Goal: Task Accomplishment & Management: Use online tool/utility

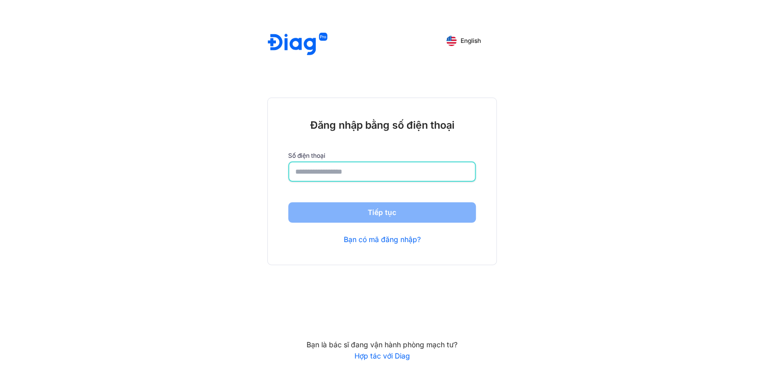
click at [297, 162] on input "number" at bounding box center [381, 171] width 173 height 18
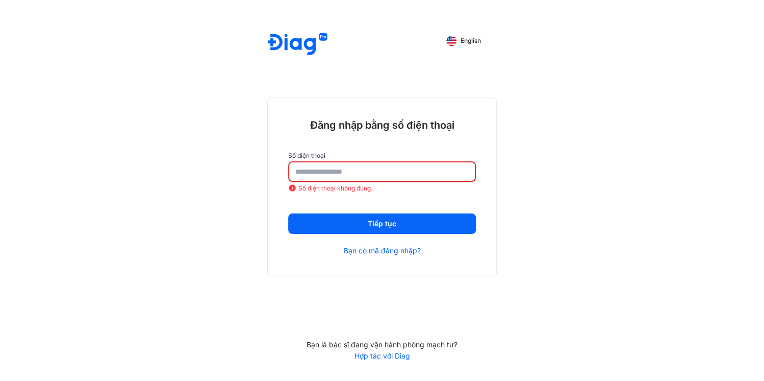
drag, startPoint x: 343, startPoint y: 139, endPoint x: 268, endPoint y: 140, distance: 75.5
click at [268, 140] on div "**********" at bounding box center [382, 186] width 229 height 177
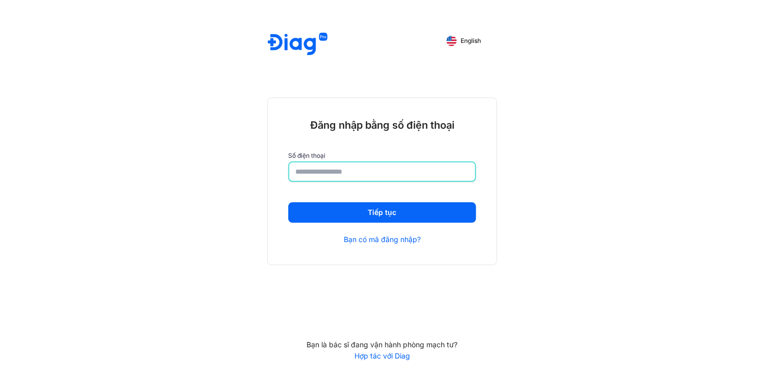
type input "**********"
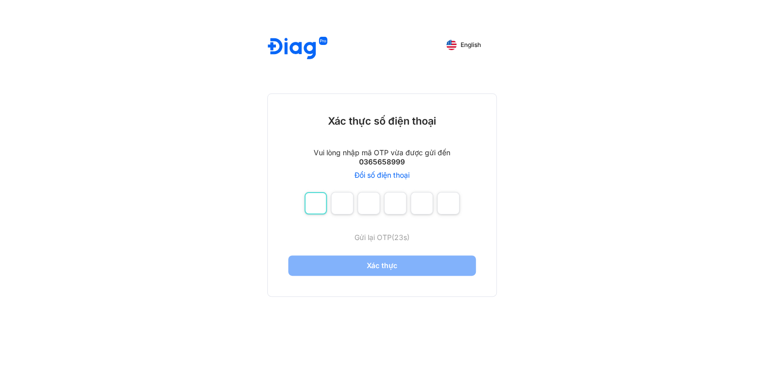
click at [309, 192] on input "number" at bounding box center [316, 203] width 22 height 22
type input "*"
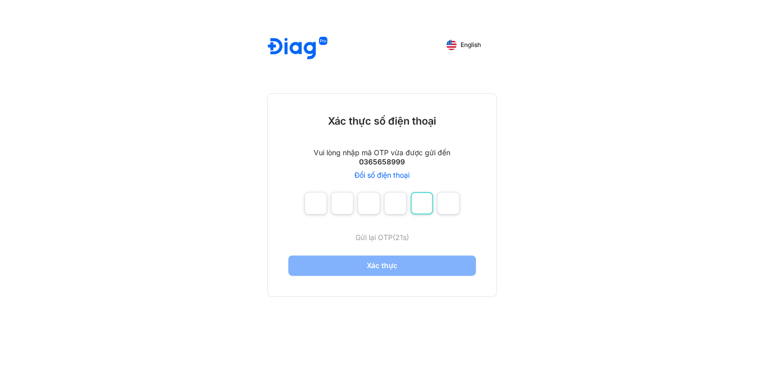
type input "*"
click at [424, 192] on input "number" at bounding box center [422, 203] width 22 height 22
type input "*"
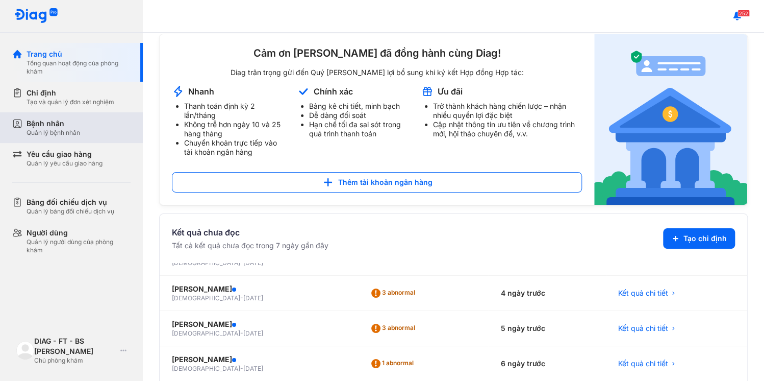
scroll to position [41, 0]
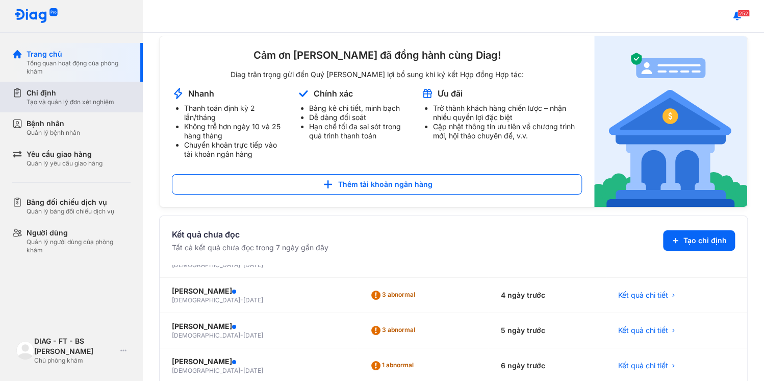
click at [63, 82] on div "Chỉ định Tạo và quản lý đơn xét nghiệm" at bounding box center [77, 97] width 131 height 31
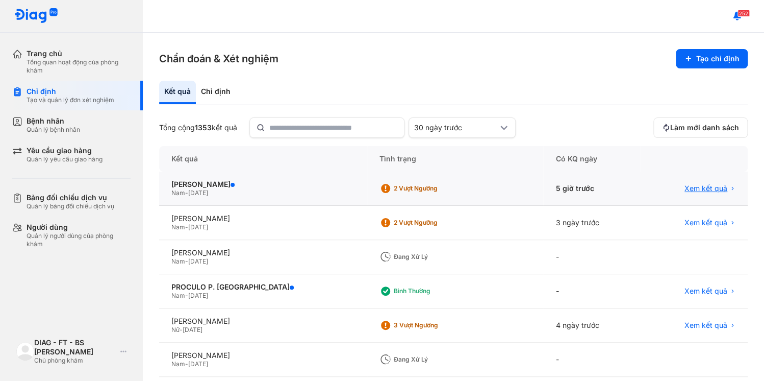
click at [703, 184] on span "Xem kết quả" at bounding box center [705, 188] width 43 height 9
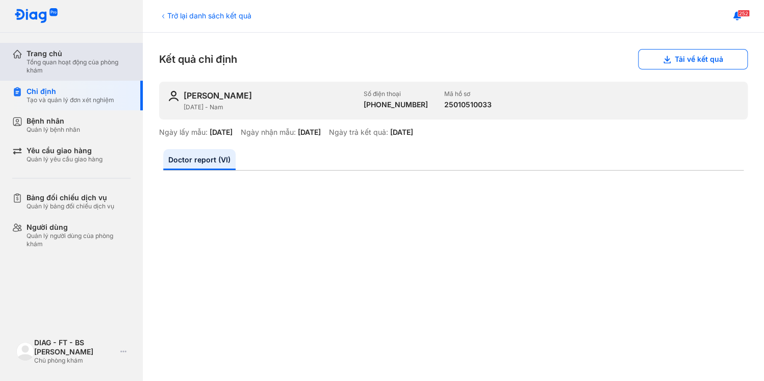
click at [51, 58] on div "Tổng quan hoạt động của phòng khám" at bounding box center [79, 66] width 104 height 16
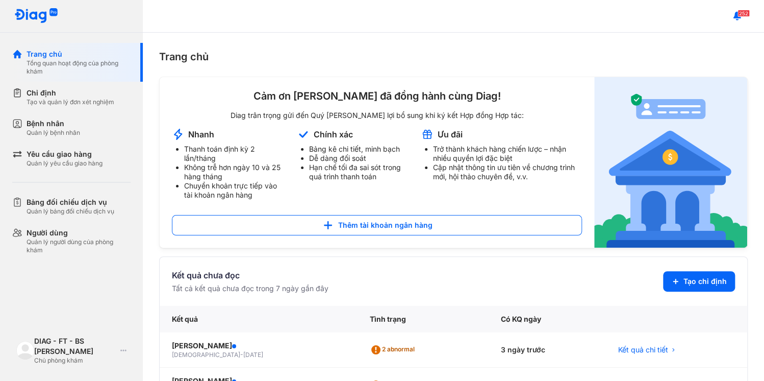
scroll to position [204, 0]
